Goal: Task Accomplishment & Management: Manage account settings

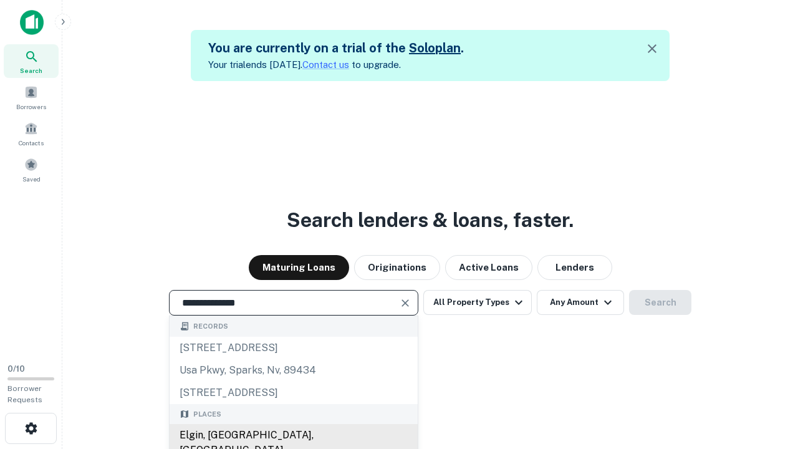
click at [293, 435] on div "Elgin, [GEOGRAPHIC_DATA], [GEOGRAPHIC_DATA]" at bounding box center [294, 442] width 248 height 37
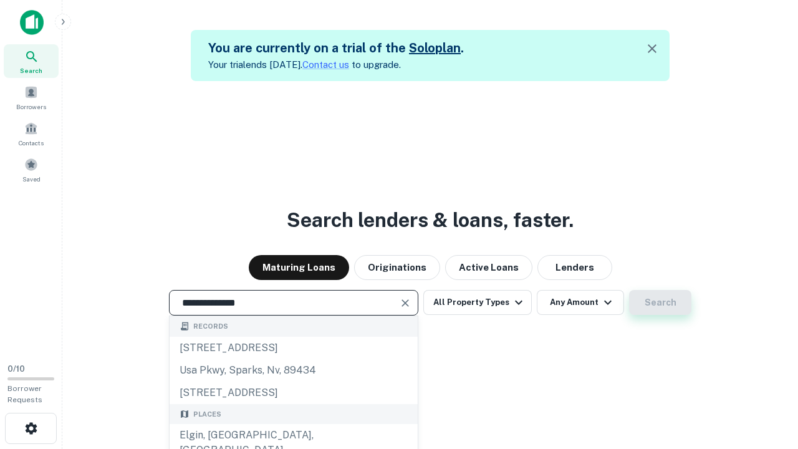
type input "**********"
click at [629, 290] on button "Search" at bounding box center [660, 302] width 62 height 25
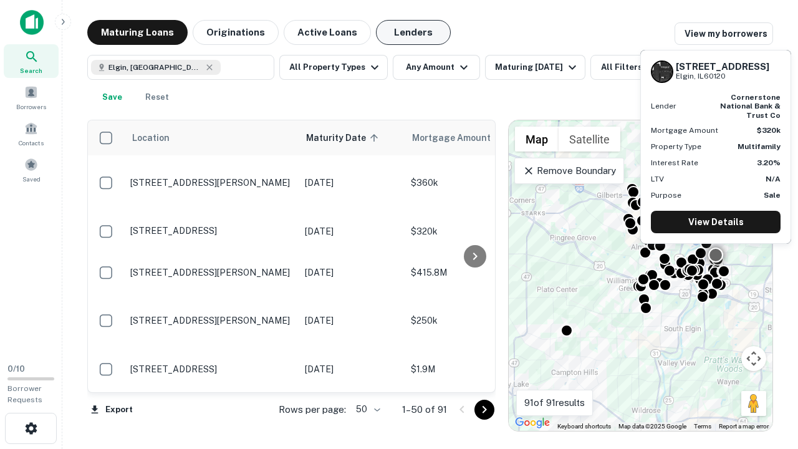
click at [413, 32] on button "Lenders" at bounding box center [413, 32] width 75 height 25
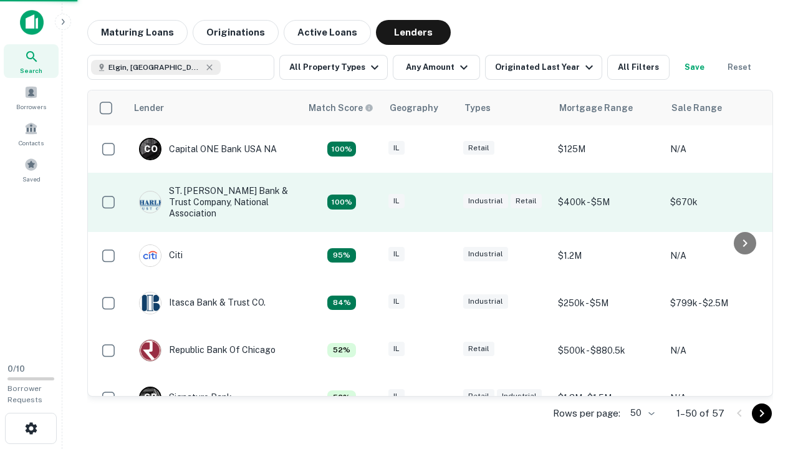
click at [443, 202] on div "IL" at bounding box center [419, 202] width 62 height 17
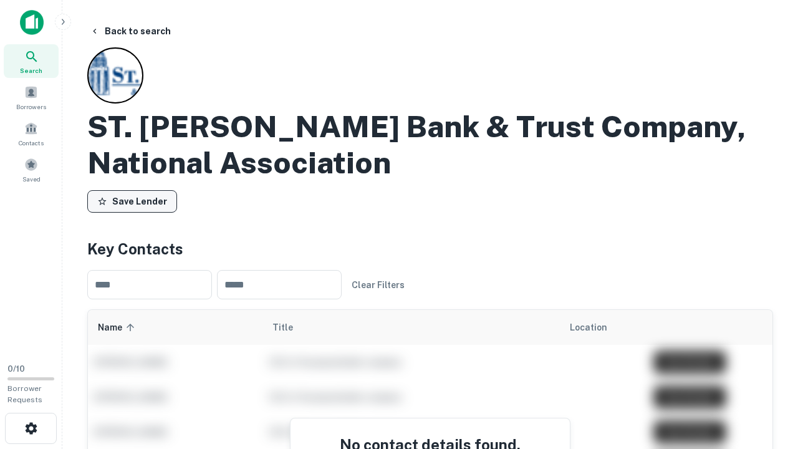
click at [132, 201] on button "Save Lender" at bounding box center [132, 201] width 90 height 22
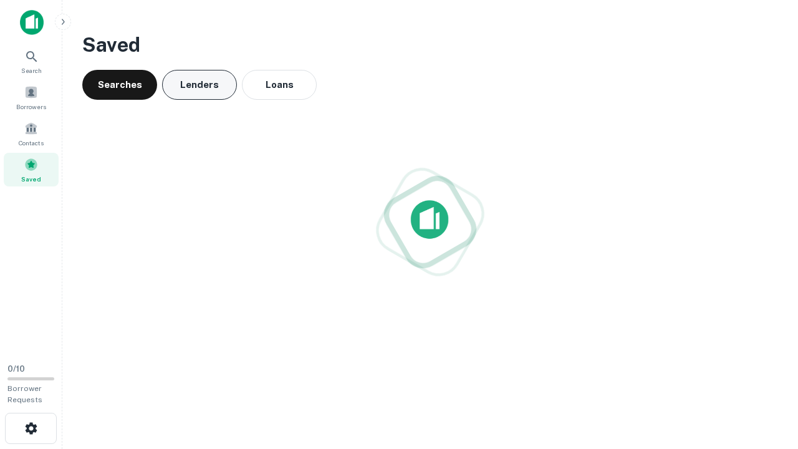
click at [200, 85] on button "Lenders" at bounding box center [199, 85] width 75 height 30
